Goal: Check status: Check status

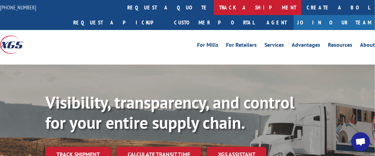
click at [214, 8] on link "track a shipment" at bounding box center [258, 7] width 88 height 15
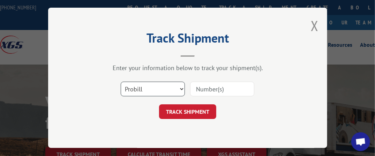
click at [183, 88] on select "Select category... Probill BOL PO" at bounding box center [153, 89] width 64 height 15
click at [233, 106] on div "TRACK SHIPMENT" at bounding box center [187, 111] width 209 height 15
click at [178, 86] on select "Select category... Probill BOL PO" at bounding box center [153, 89] width 64 height 15
select select "po"
click at [121, 82] on select "Select category... Probill BOL PO" at bounding box center [153, 89] width 64 height 15
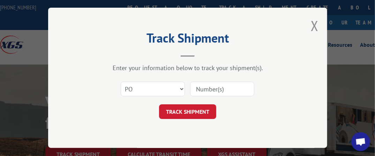
paste input "0099300514"
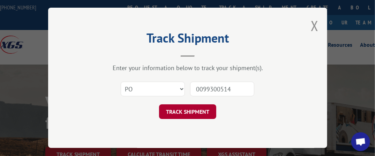
type input "0099300514"
click at [186, 112] on button "TRACK SHIPMENT" at bounding box center [187, 111] width 57 height 15
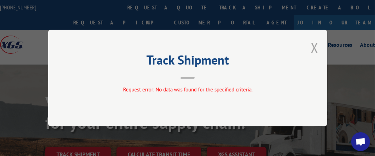
click at [317, 48] on button "Close modal" at bounding box center [315, 47] width 8 height 19
